Goal: Information Seeking & Learning: Learn about a topic

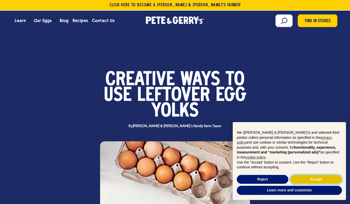
click at [308, 182] on button "Accept" at bounding box center [317, 179] width 52 height 9
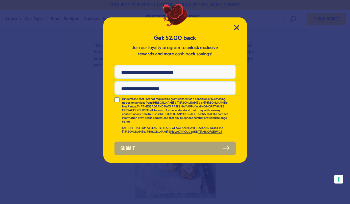
scroll to position [546, 0]
click at [237, 24] on div "Get $2.00 back Join our loyalty program to unlock exclusive rewards and more ca…" at bounding box center [176, 90] width 144 height 146
click at [236, 28] on icon "Close Modal" at bounding box center [237, 27] width 5 height 5
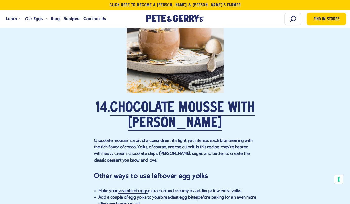
scroll to position [2830, 0]
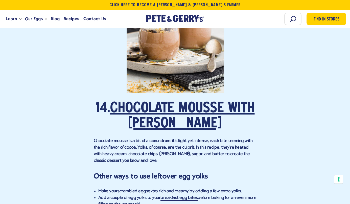
click at [194, 102] on link "Chocolate Mousse With Brandy" at bounding box center [182, 116] width 145 height 29
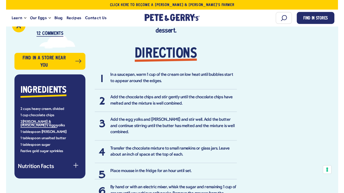
scroll to position [336, 0]
